Goal: Find specific page/section: Find specific page/section

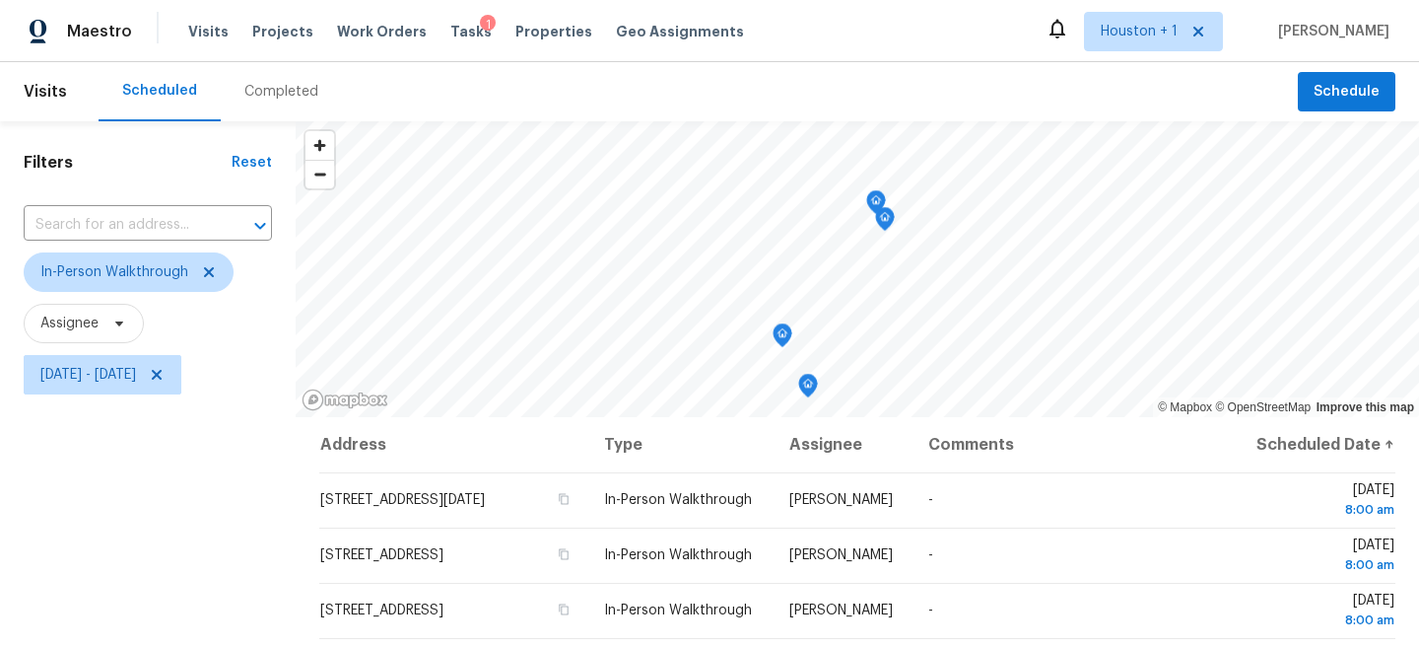
scroll to position [287, 0]
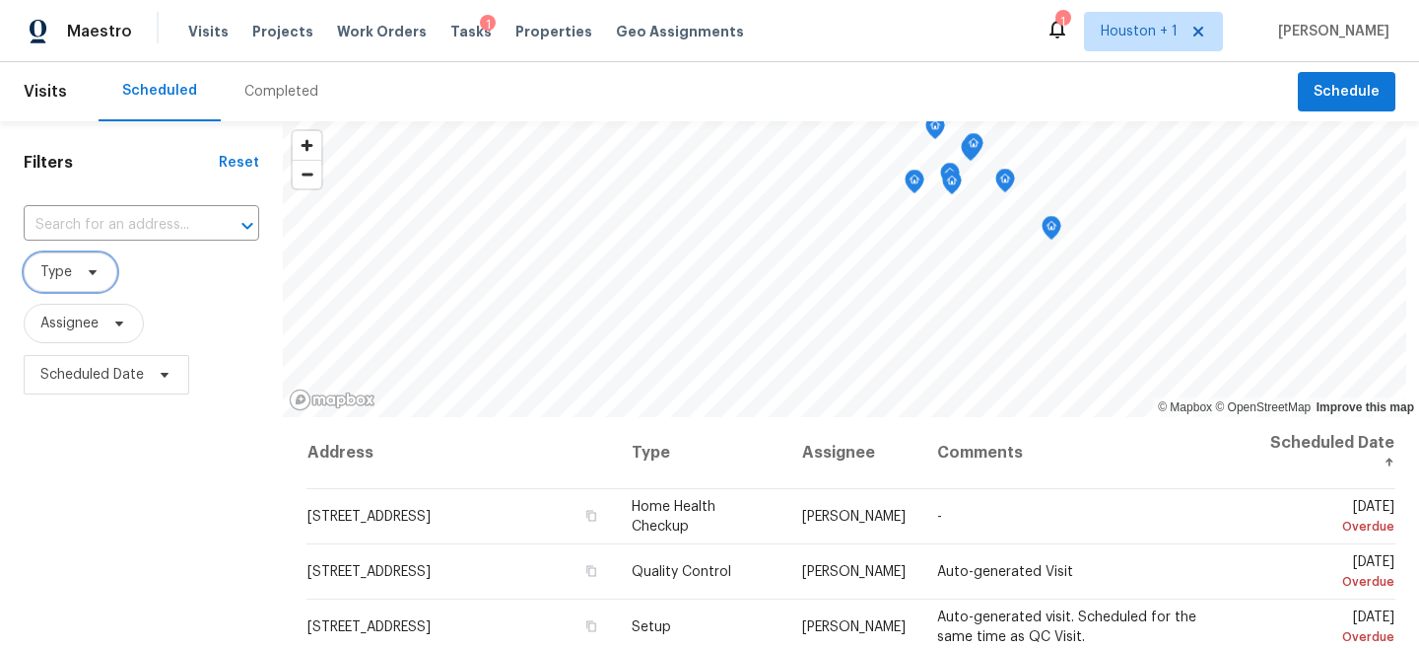
click at [83, 277] on span at bounding box center [90, 272] width 22 height 16
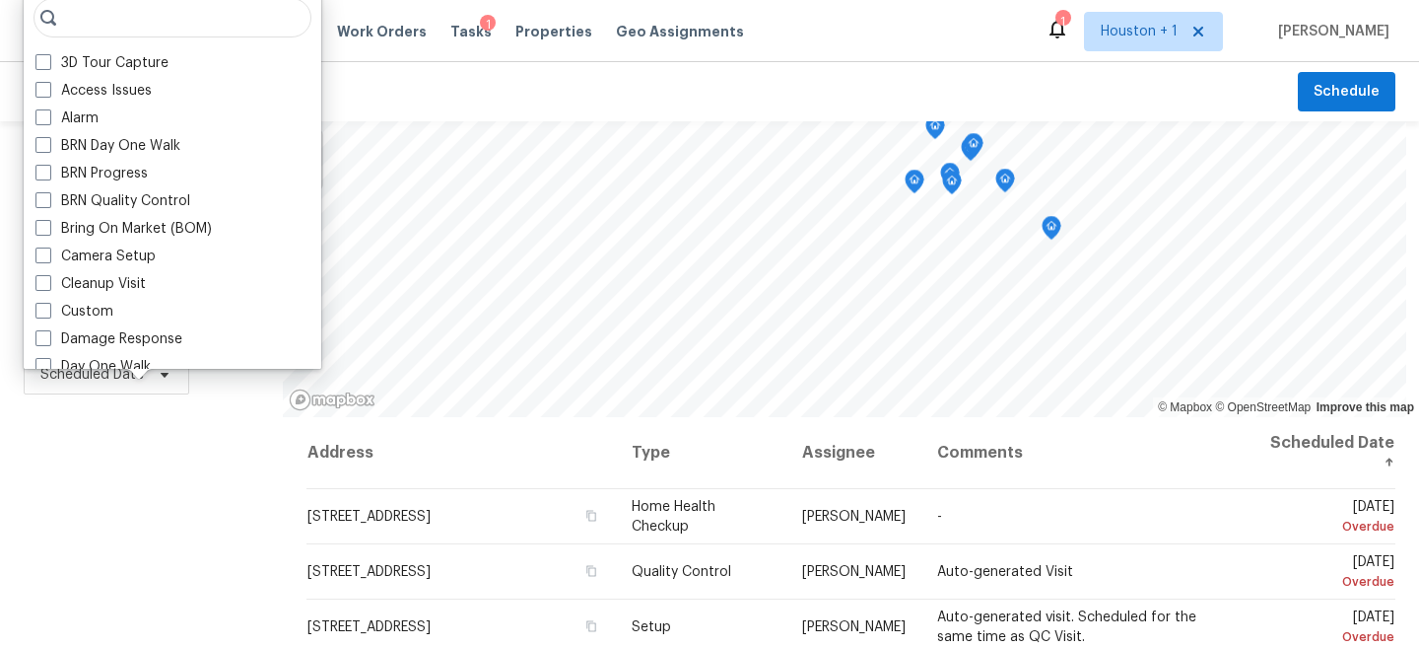
click at [83, 277] on div "3D Tour Capture Access Issues Alarm BRN Day One Walk BRN Progress BRN Quality C…" at bounding box center [173, 179] width 298 height 378
click at [87, 19] on input "search" at bounding box center [173, 17] width 278 height 39
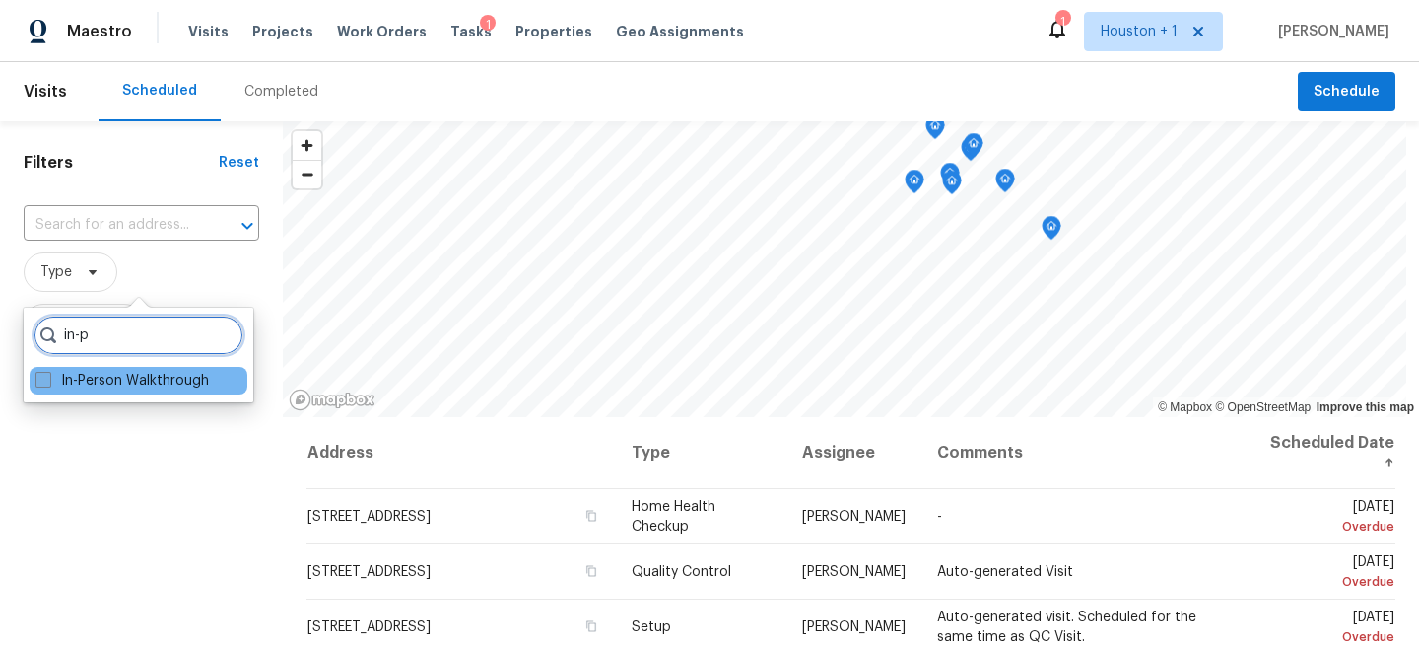
type input "in-p"
click at [121, 386] on label "In-Person Walkthrough" at bounding box center [121, 381] width 173 height 20
click at [48, 383] on input "In-Person Walkthrough" at bounding box center [41, 377] width 13 height 13
checkbox input "true"
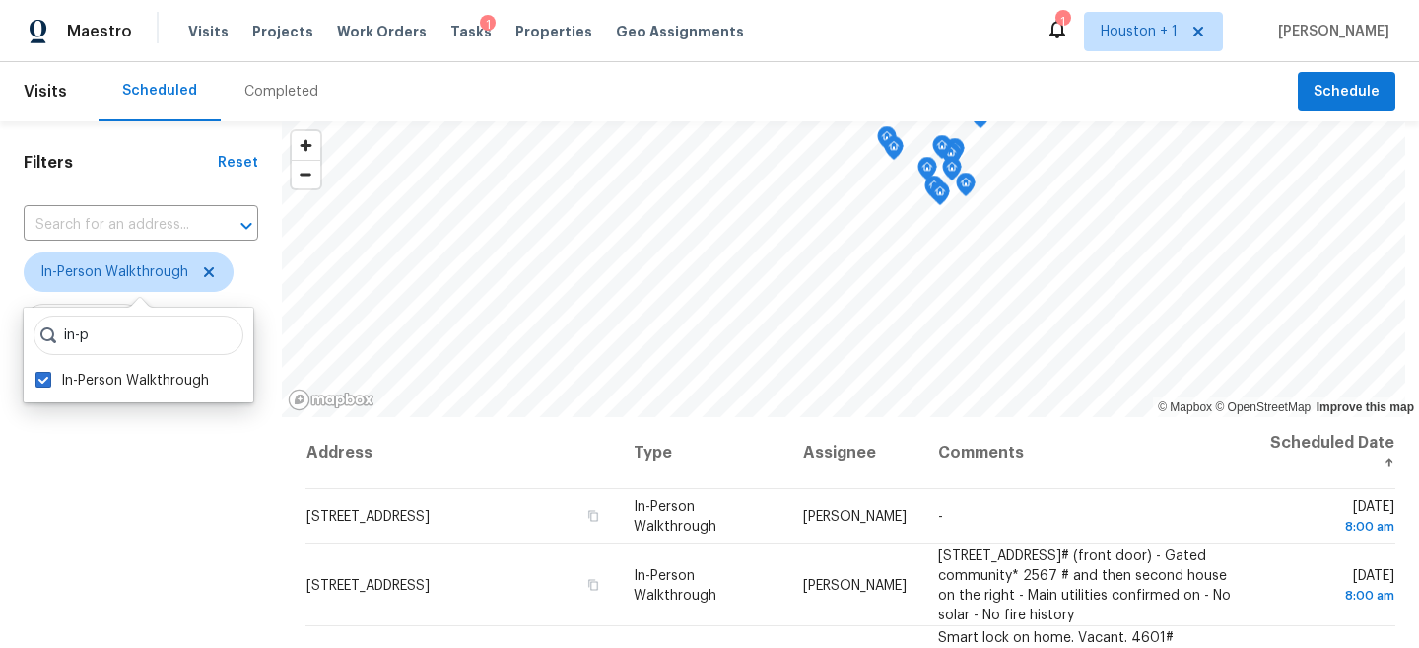
click at [141, 484] on div "Filters Reset ​ In-Person Walkthrough Assignee Scheduled Date" at bounding box center [141, 528] width 282 height 814
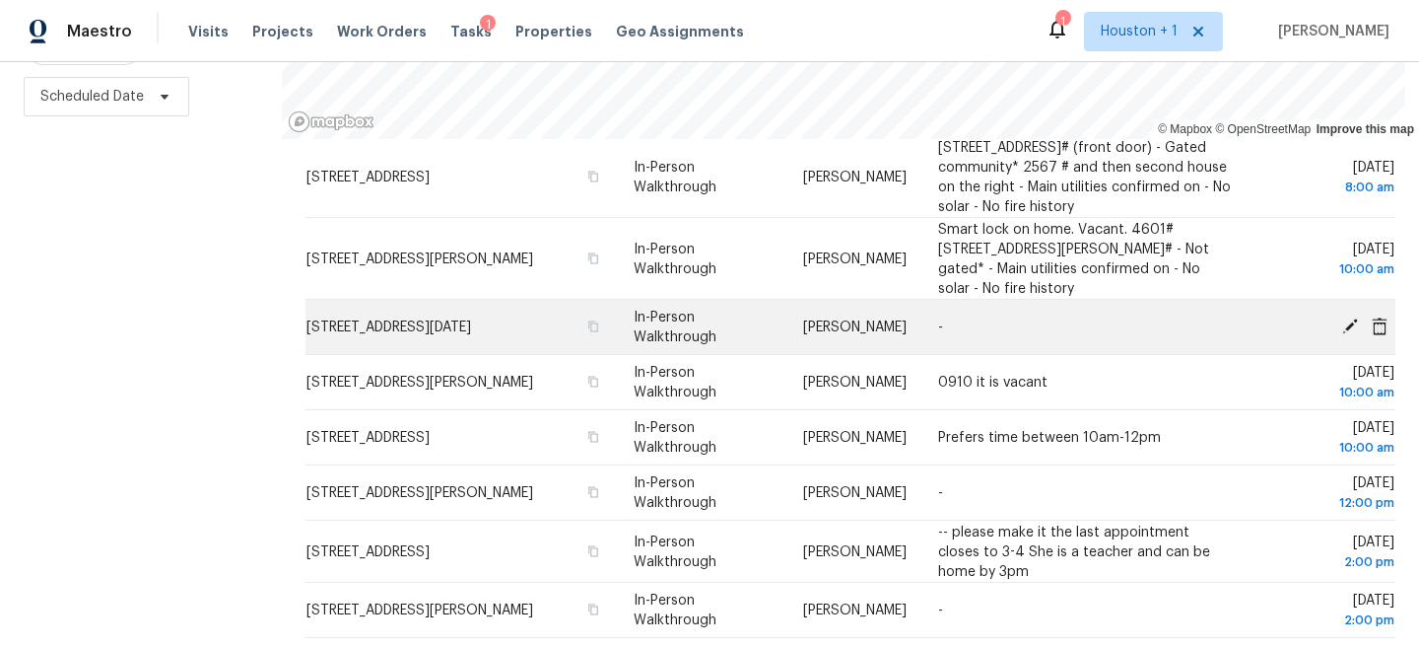
scroll to position [32, 0]
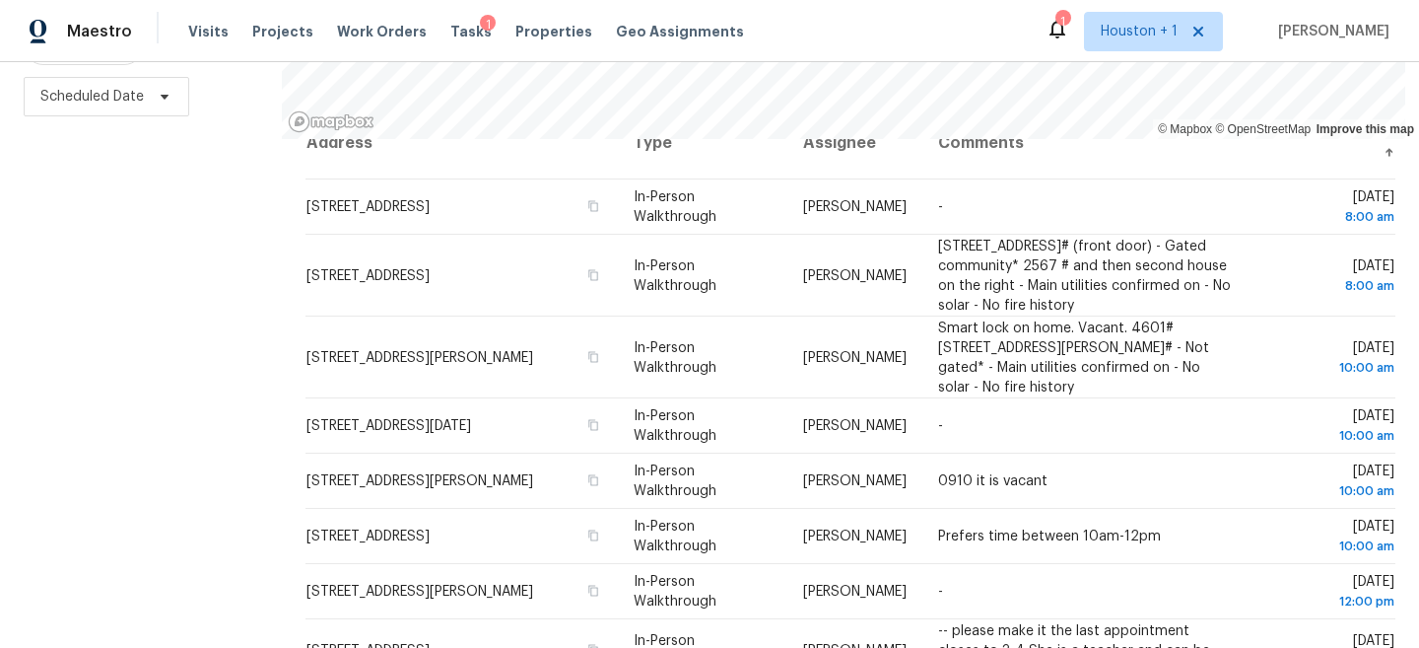
click at [140, 380] on div "Filters Reset ​ In-Person Walkthrough Assignee Scheduled Date" at bounding box center [141, 250] width 282 height 814
click at [226, 350] on div "Filters Reset ​ In-Person Walkthrough Assignee Scheduled Date" at bounding box center [141, 250] width 282 height 814
click at [195, 360] on div "Filters Reset ​ In-Person Walkthrough Assignee Scheduled Date" at bounding box center [141, 250] width 282 height 814
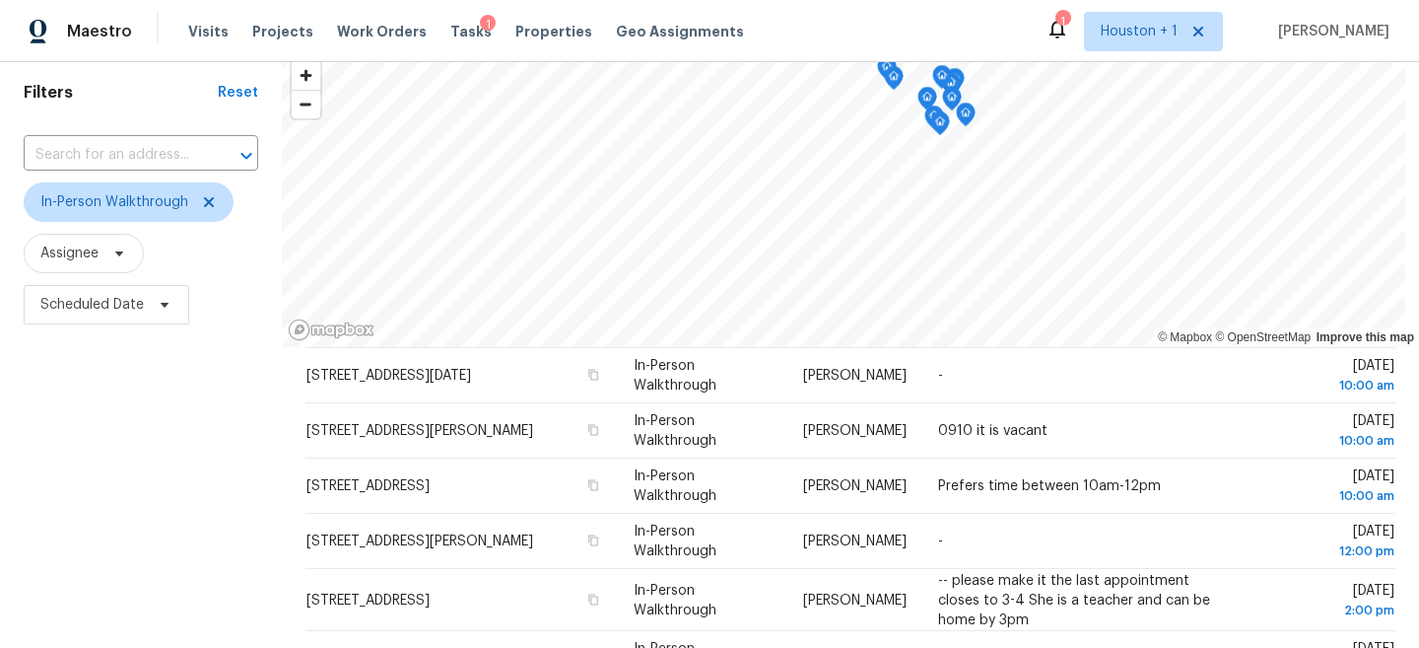
scroll to position [0, 0]
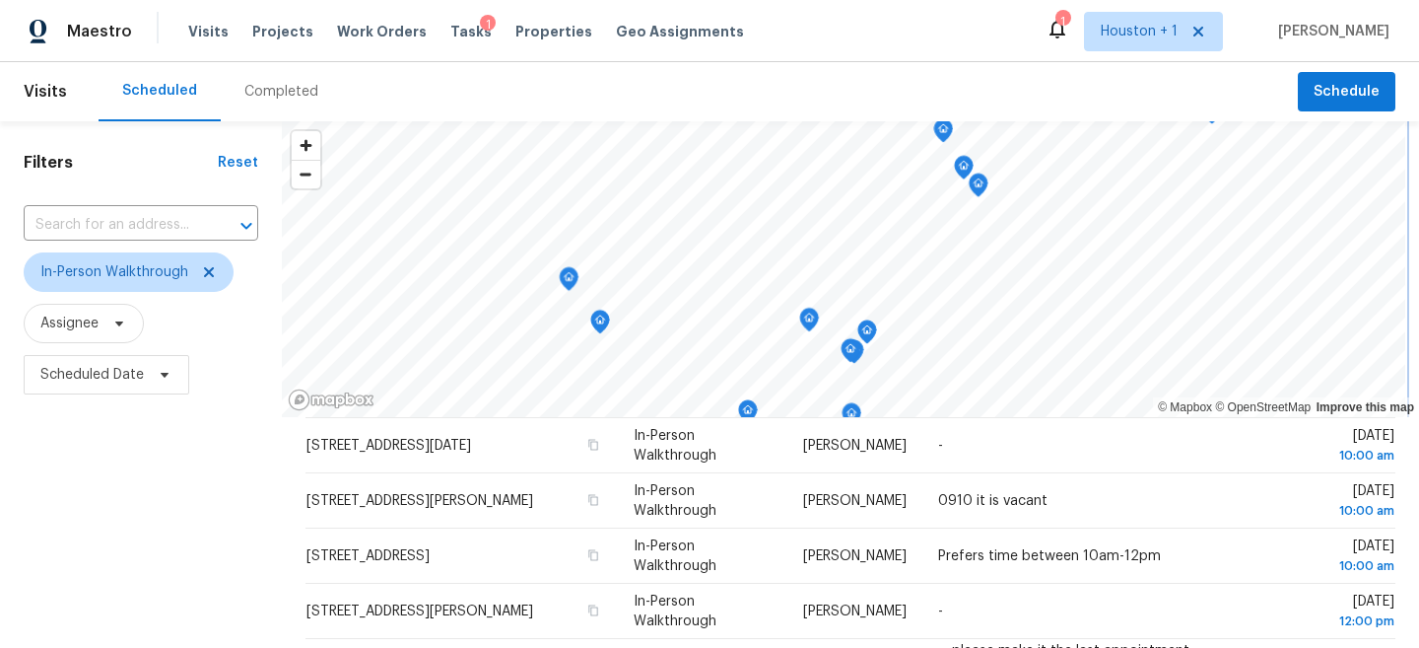
click at [813, 89] on div "Visits Scheduled Completed Schedule Filters Reset ​ In-Person Walkthrough Assig…" at bounding box center [709, 354] width 1419 height 585
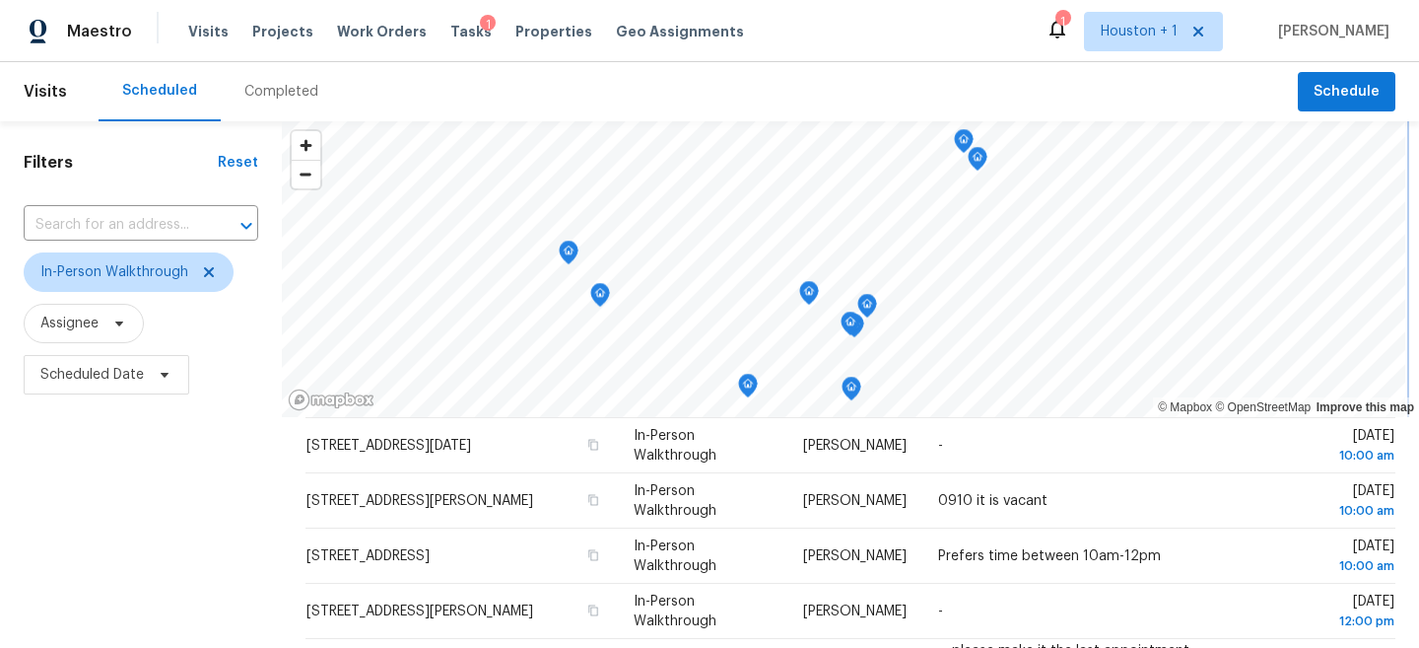
click at [806, 295] on icon "Map marker" at bounding box center [809, 293] width 18 height 23
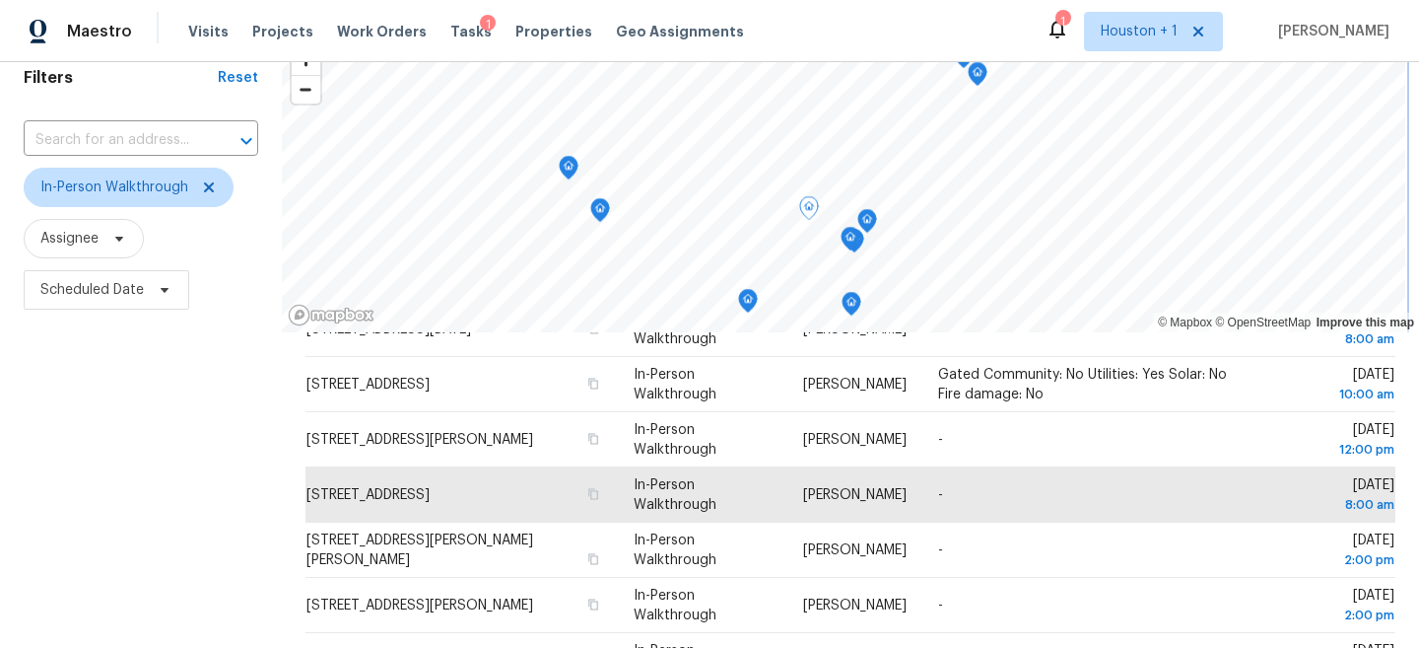
scroll to position [24, 0]
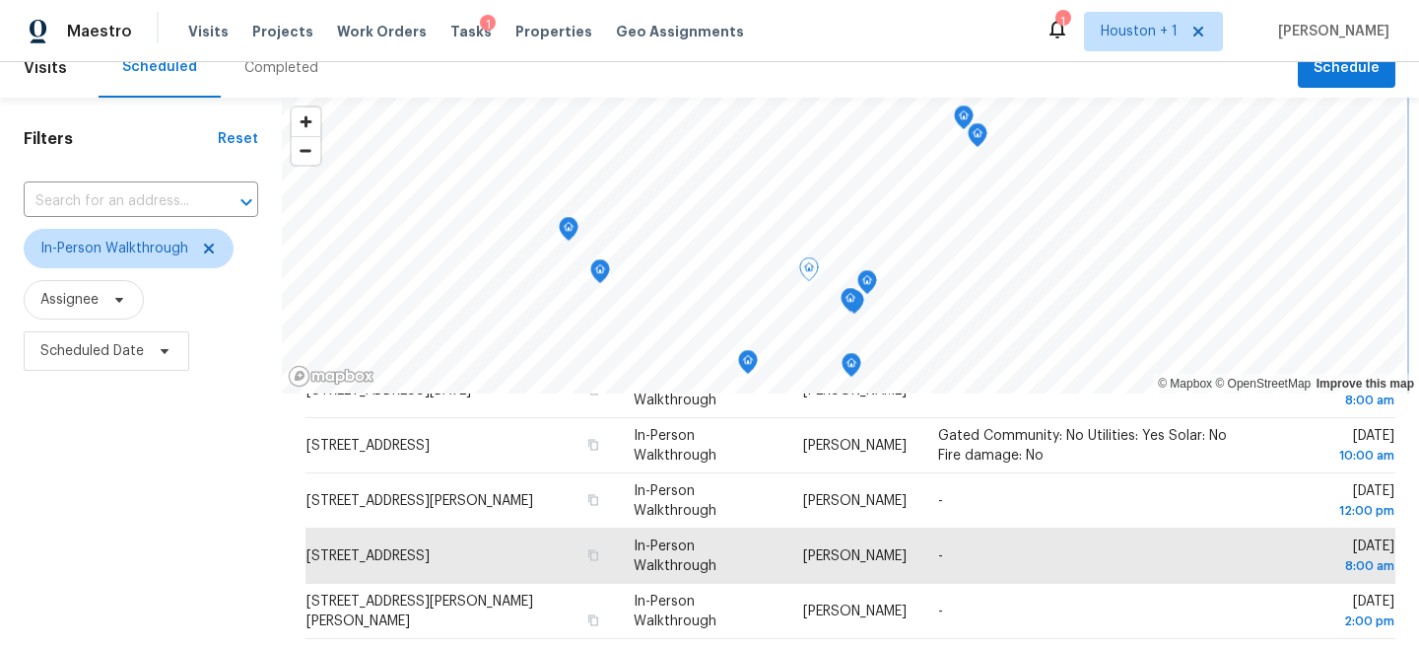
click at [872, 279] on icon "Map marker" at bounding box center [867, 282] width 18 height 23
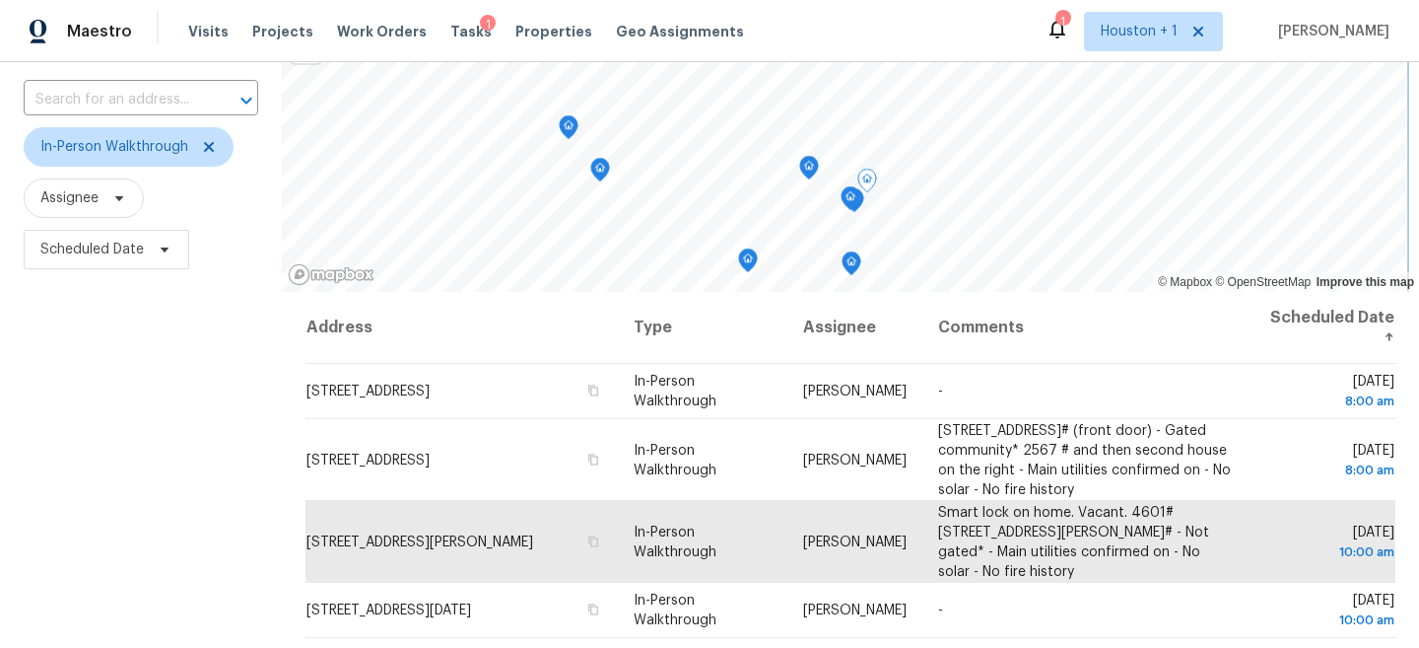
scroll to position [123, 0]
click at [838, 205] on icon "Map marker" at bounding box center [836, 204] width 6 height 5
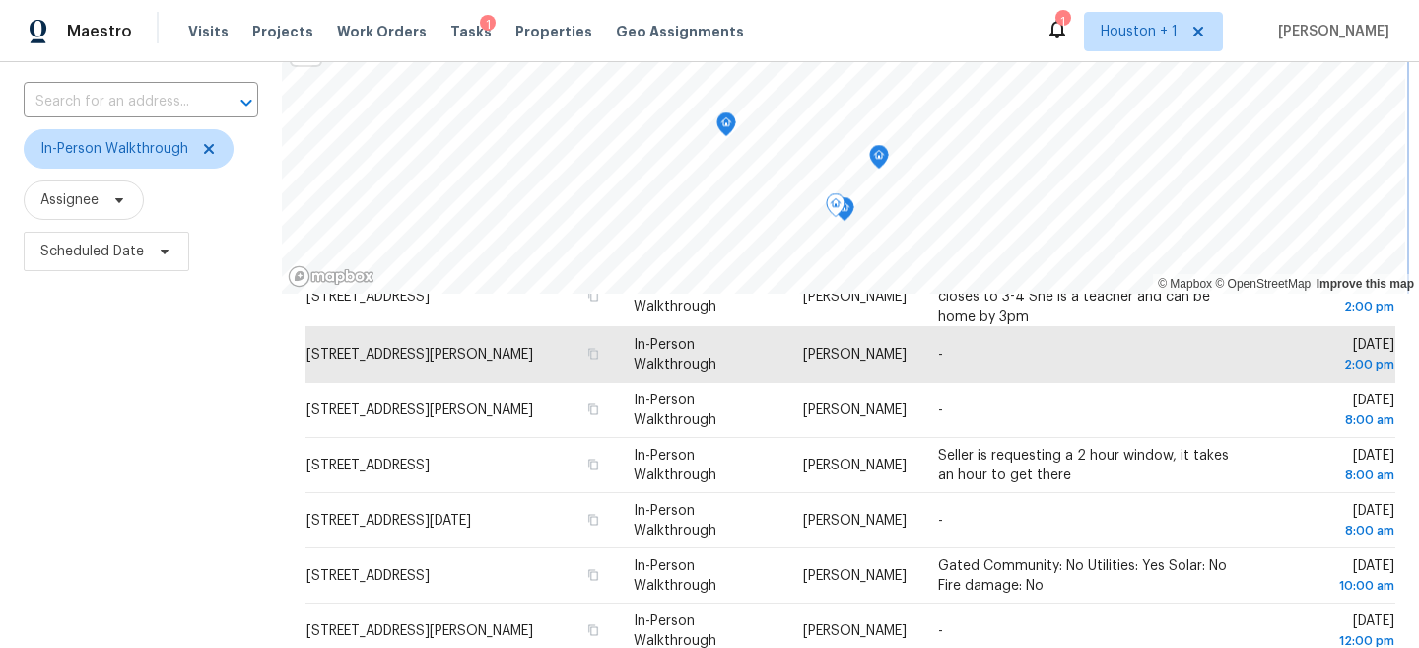
scroll to position [535, 0]
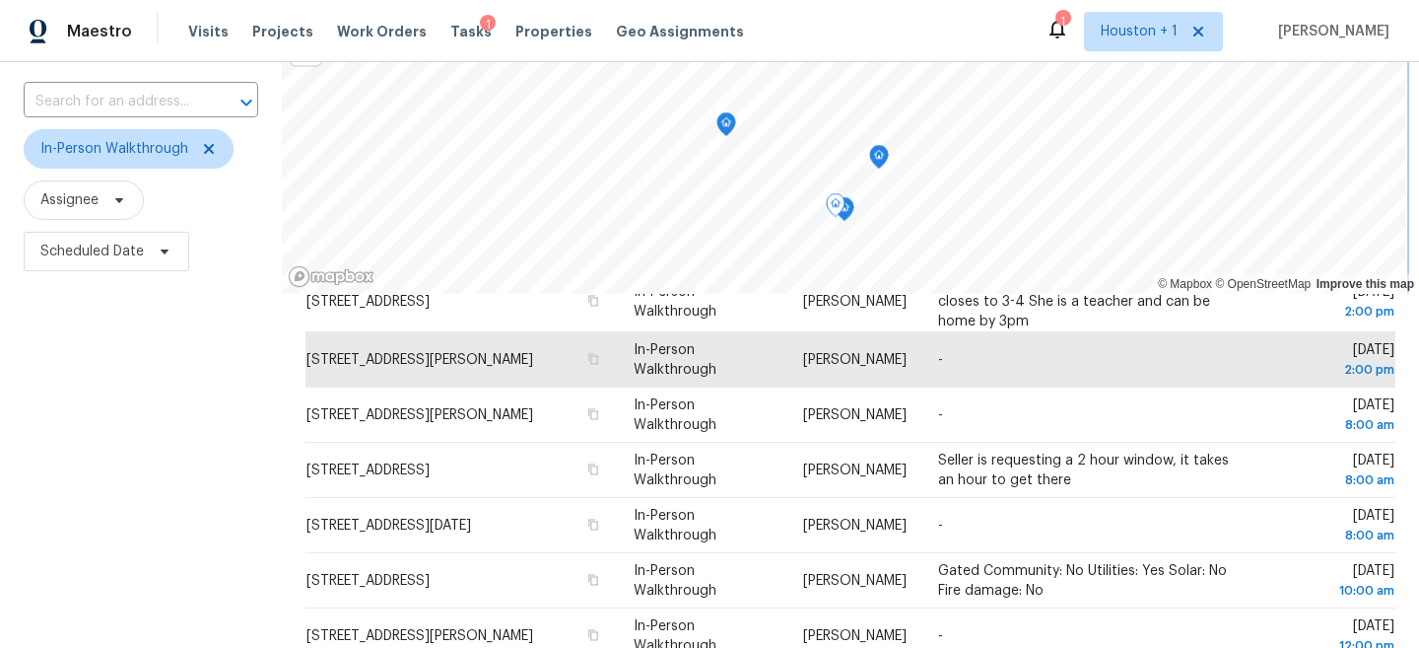
click at [846, 212] on icon "Map marker" at bounding box center [845, 209] width 18 height 23
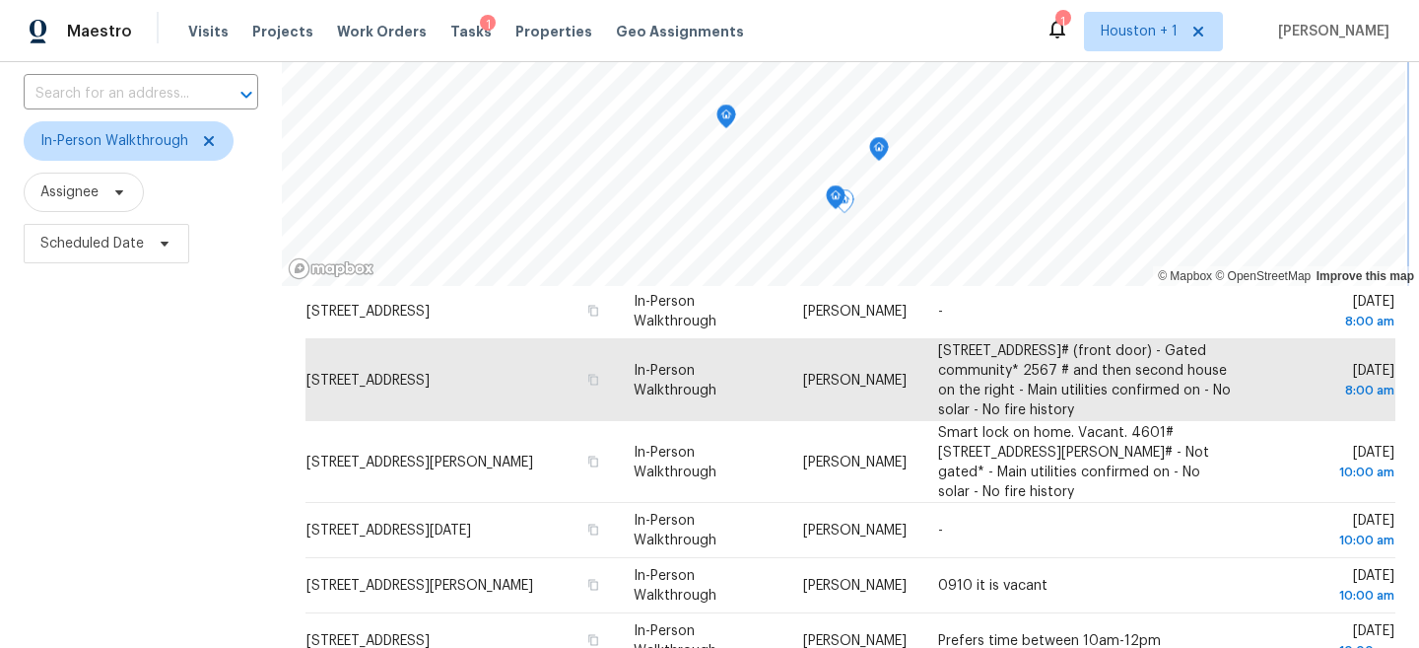
scroll to position [66, 0]
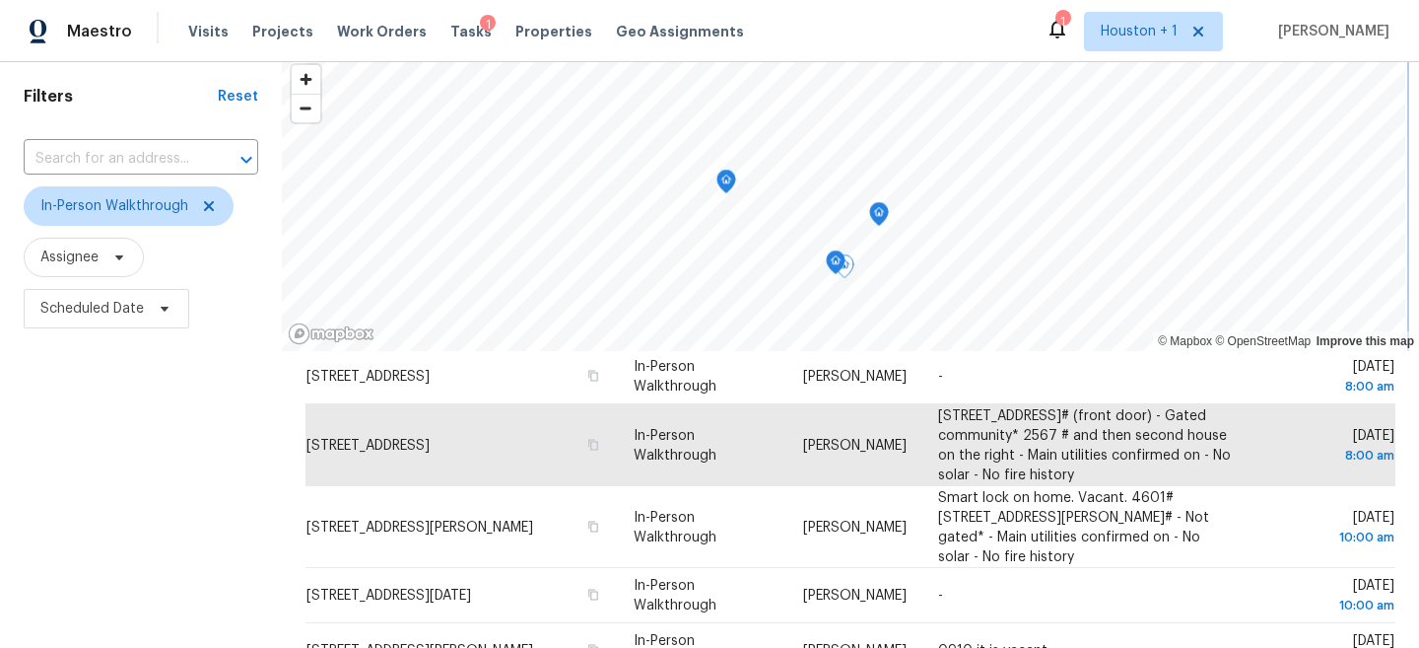
click at [723, 182] on icon "Map marker" at bounding box center [726, 180] width 6 height 5
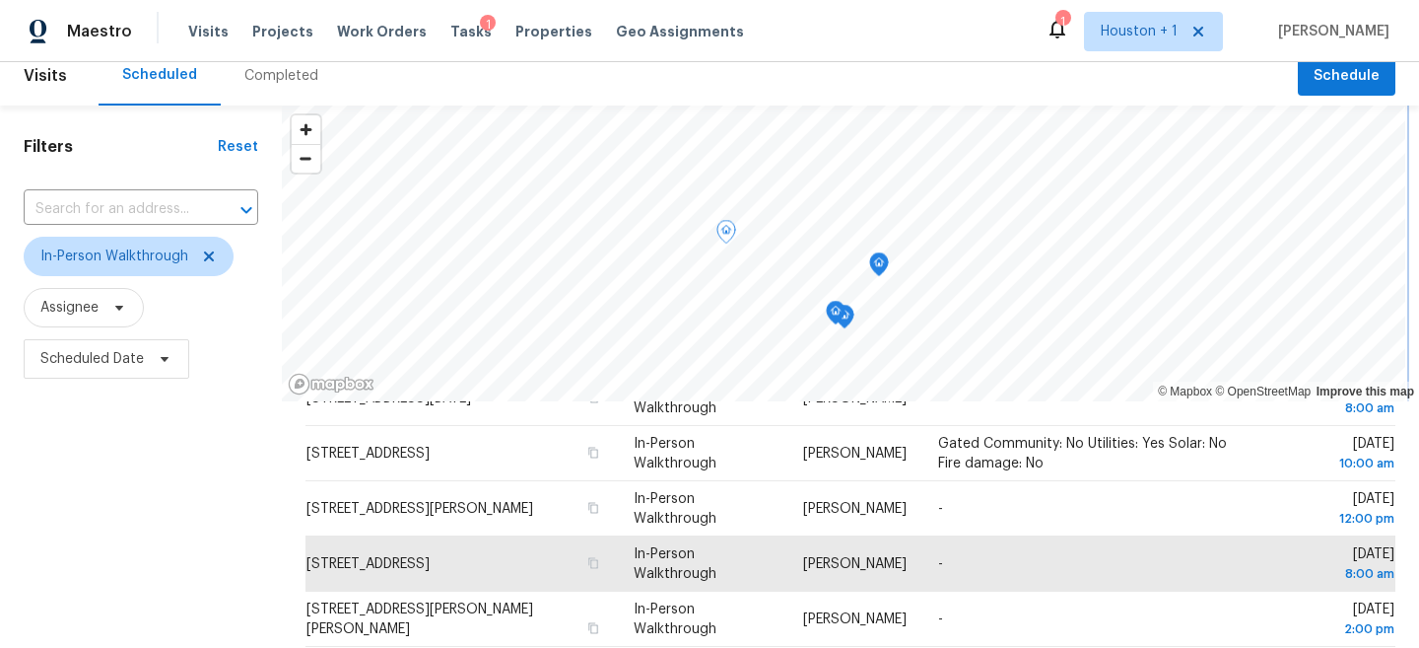
scroll to position [11, 0]
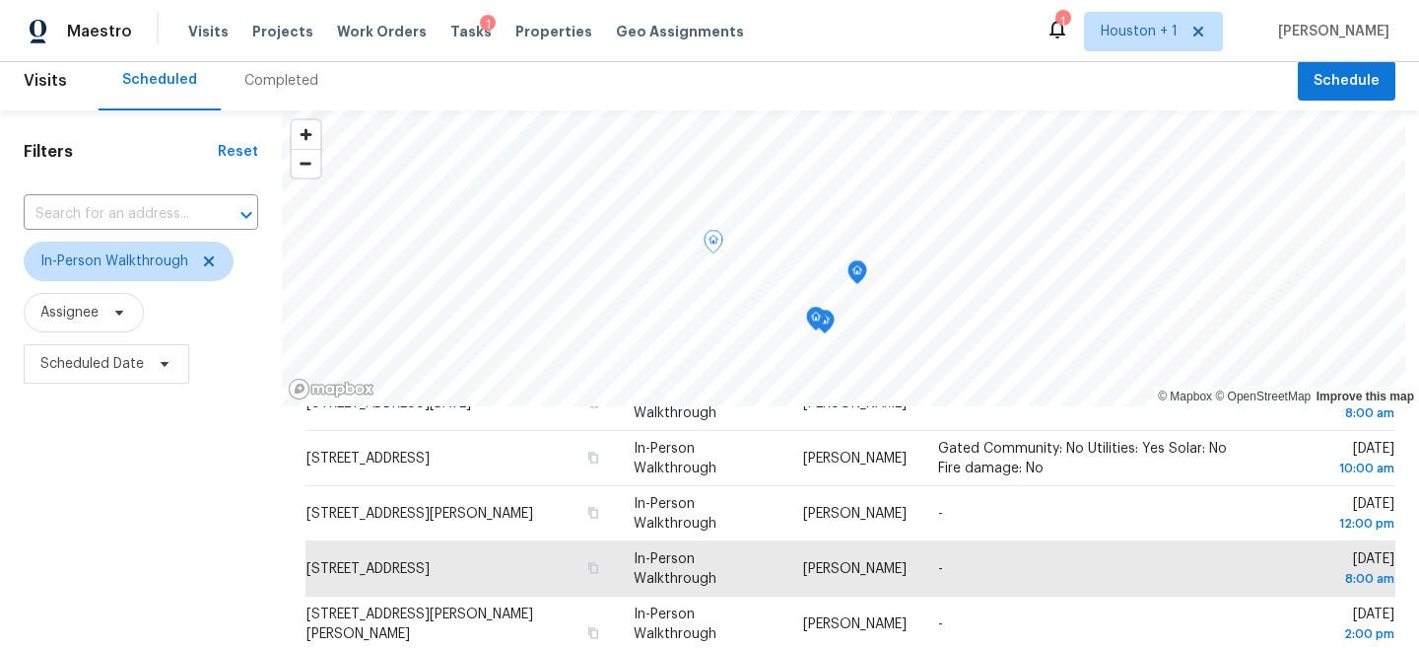
click at [18, 380] on div "Filters Reset ​ In-Person Walkthrough Assignee Scheduled Date" at bounding box center [141, 517] width 282 height 814
click at [48, 375] on span "Scheduled Date" at bounding box center [107, 363] width 166 height 39
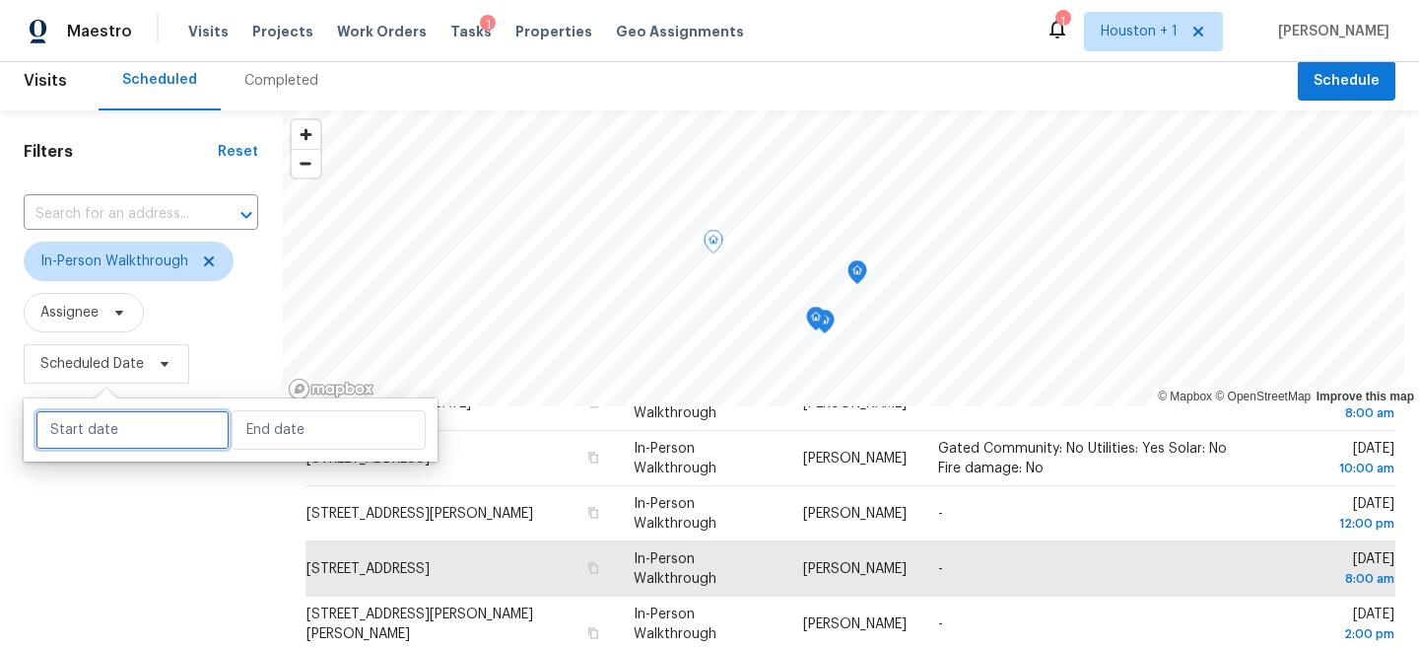
click at [89, 436] on input "text" at bounding box center [132, 429] width 194 height 39
select select "9"
select select "2025"
select select "10"
select select "2025"
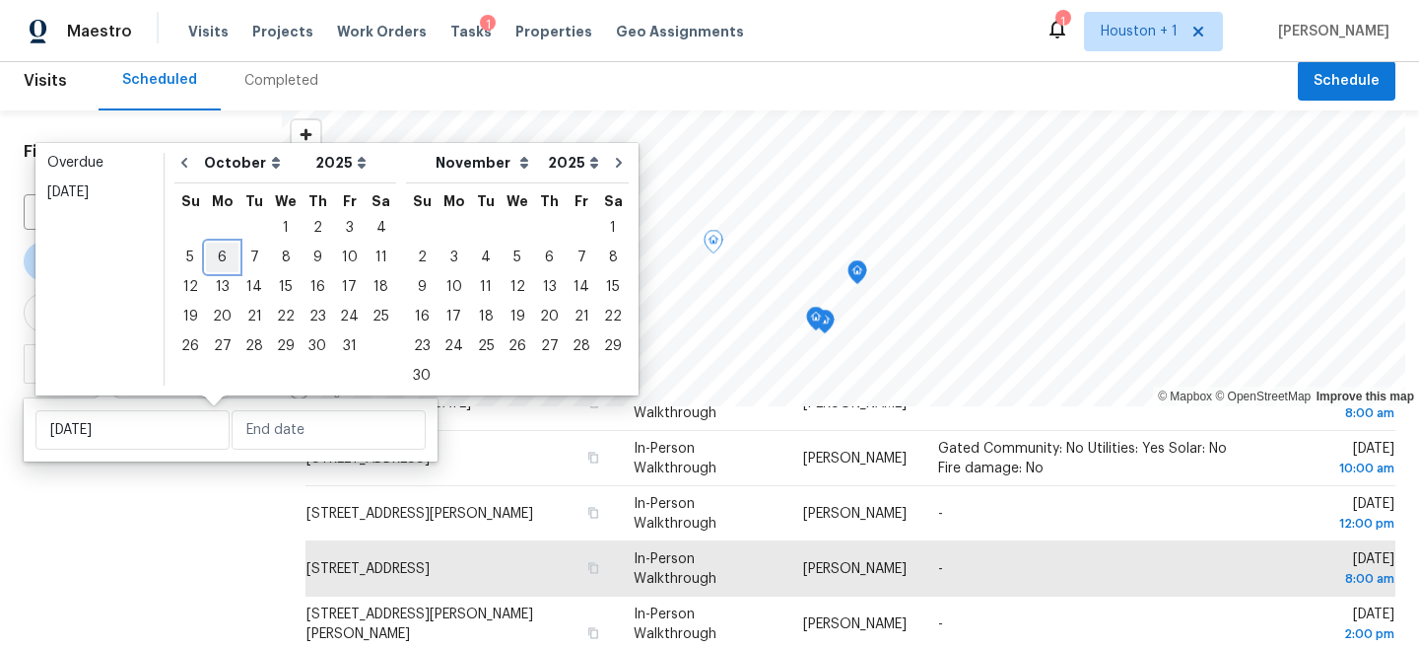
click at [213, 262] on div "6" at bounding box center [222, 257] width 33 height 28
type input "[DATE]"
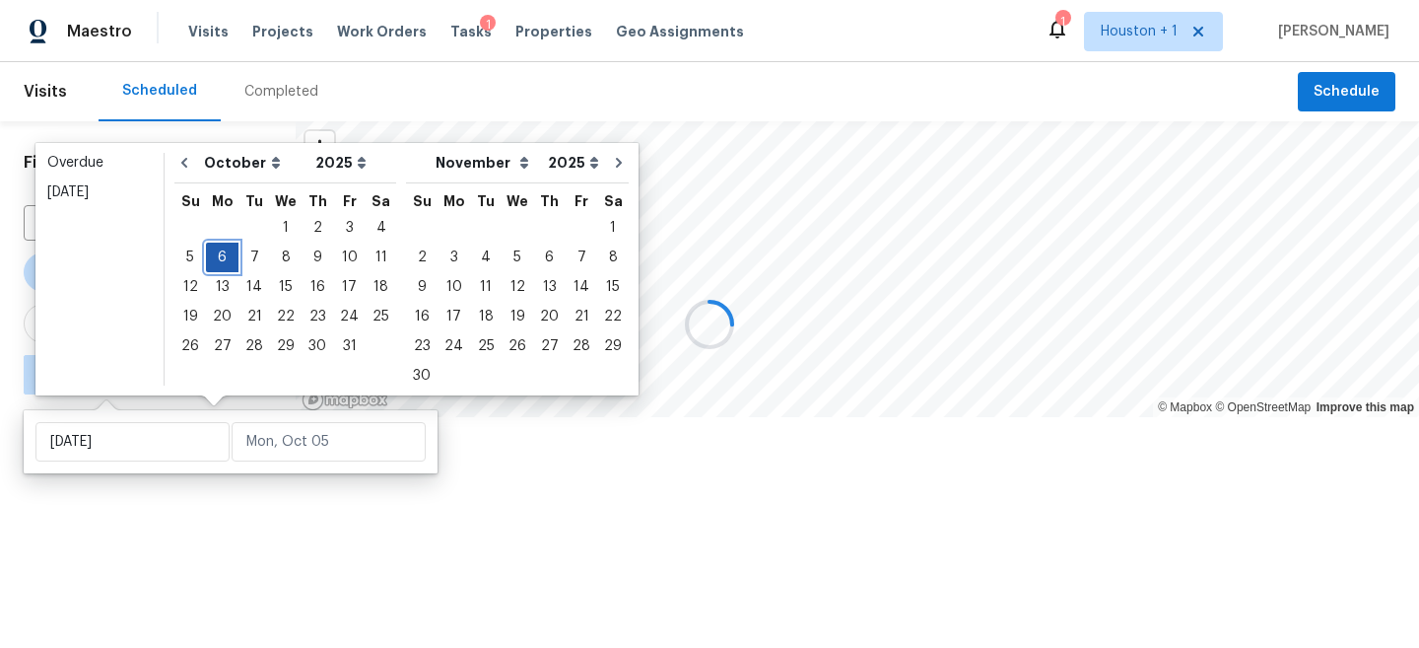
click at [213, 262] on div "6" at bounding box center [222, 257] width 33 height 28
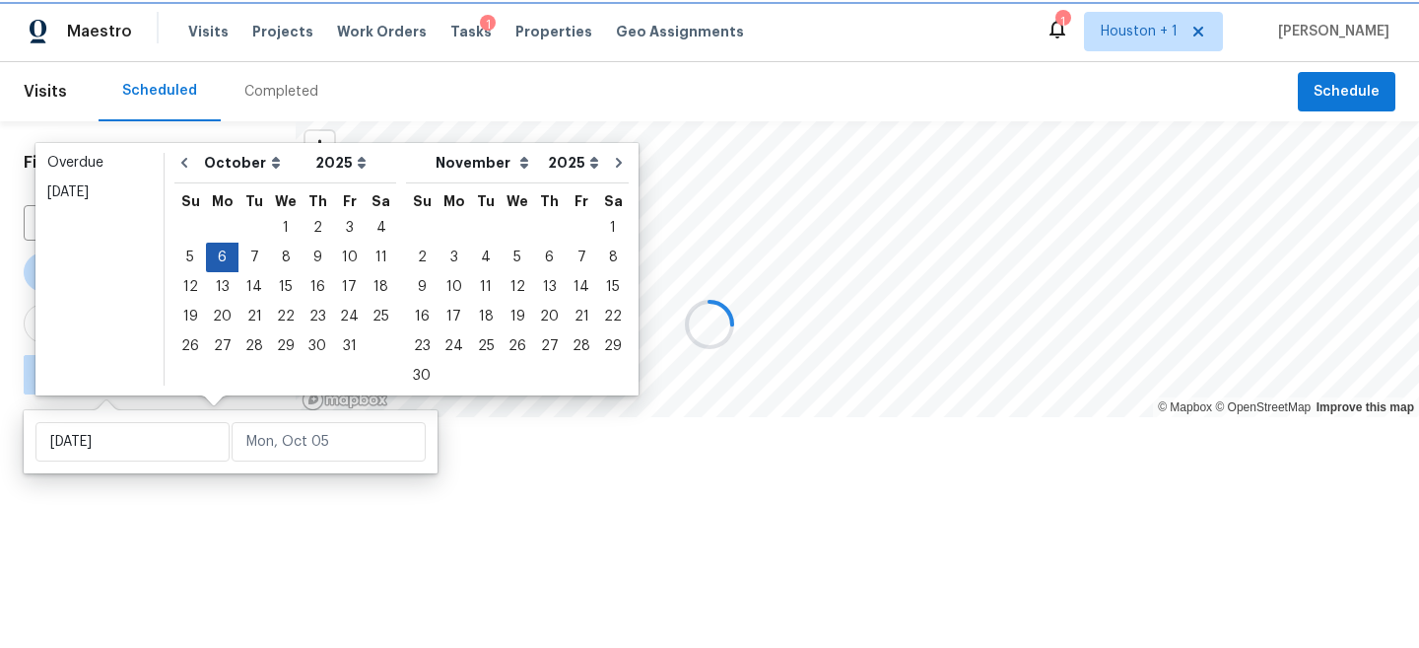
type input "[DATE]"
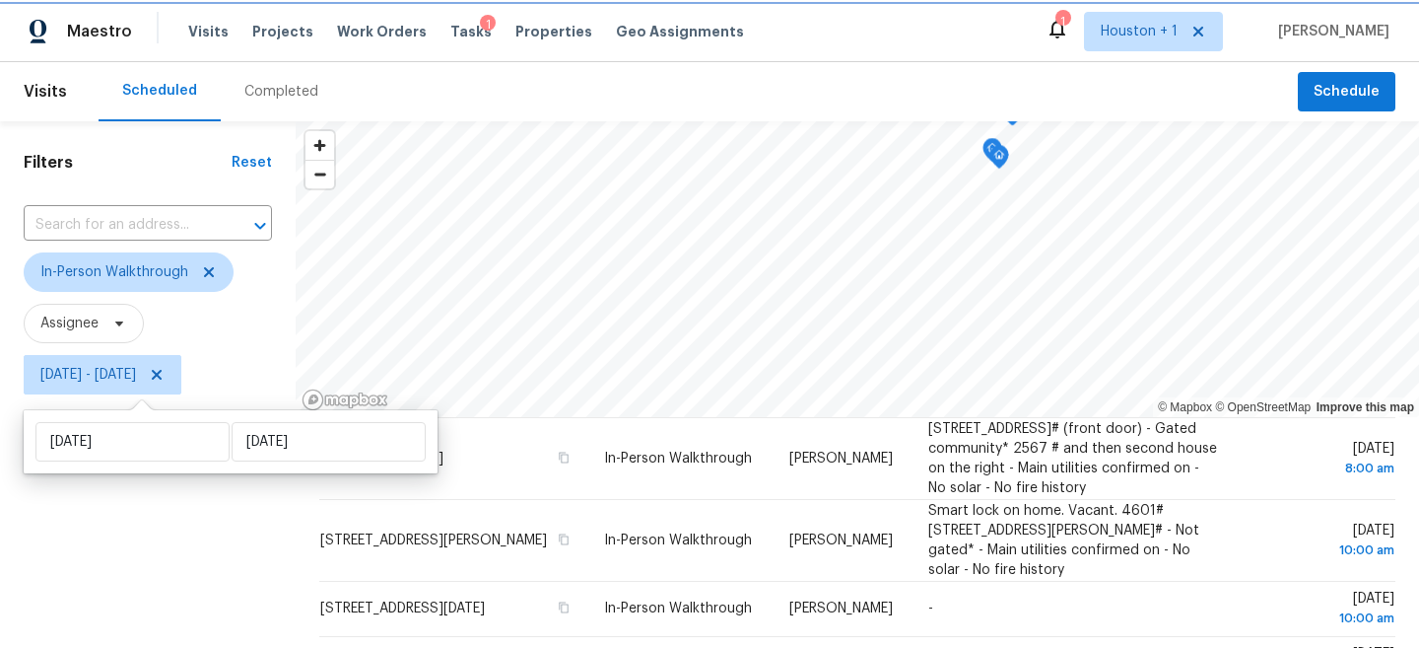
scroll to position [146, 0]
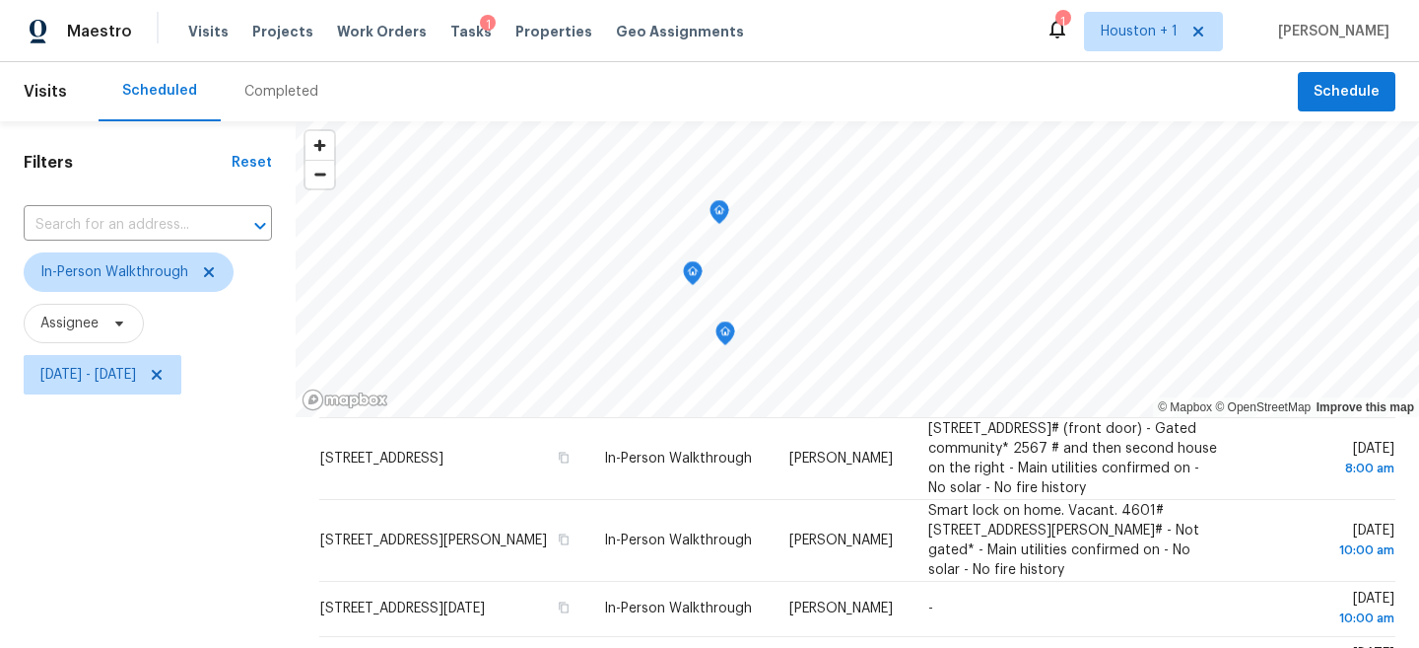
click at [717, 214] on icon "Map marker" at bounding box center [720, 211] width 6 height 5
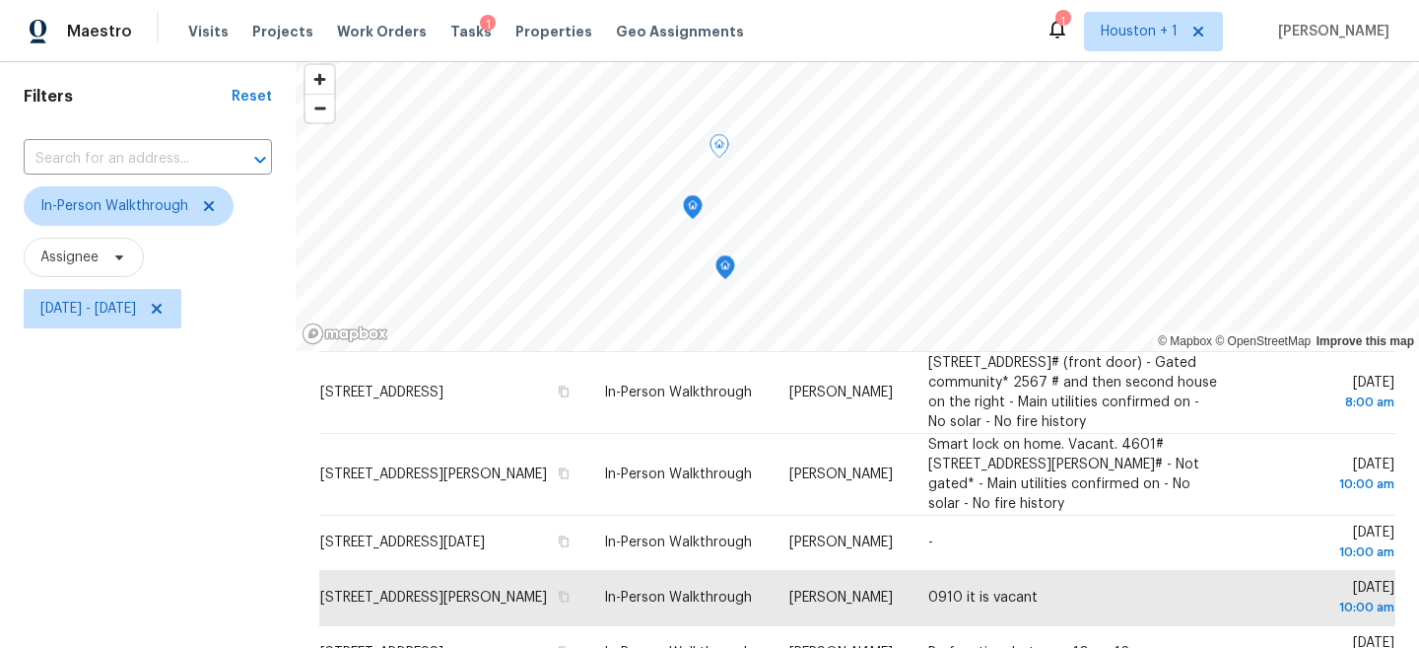
scroll to position [64, 0]
